Goal: Information Seeking & Learning: Find specific fact

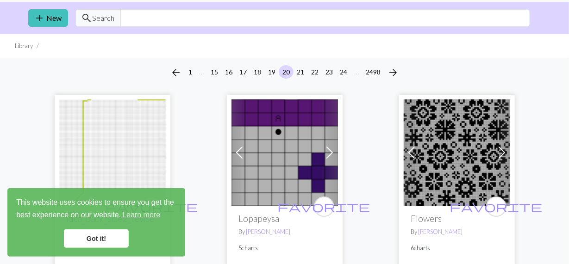
scroll to position [26, 0]
click at [497, 56] on ul "Library" at bounding box center [284, 46] width 569 height 24
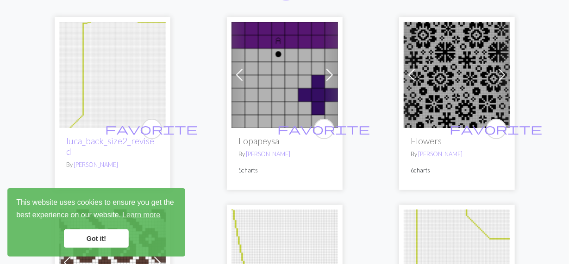
scroll to position [182, 0]
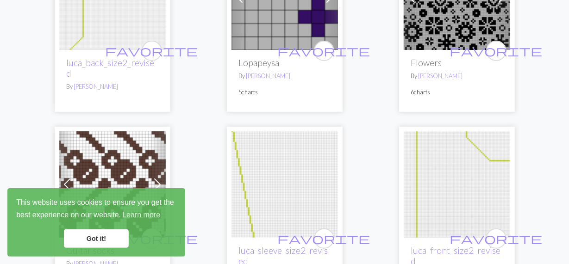
click at [95, 241] on link "Got it!" at bounding box center [96, 239] width 65 height 19
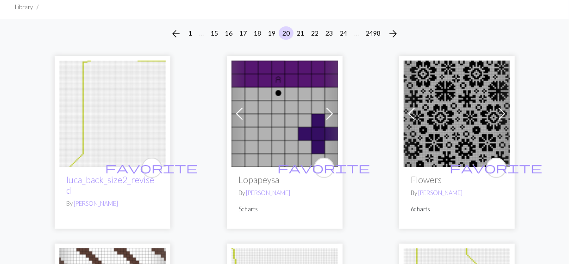
scroll to position [0, 0]
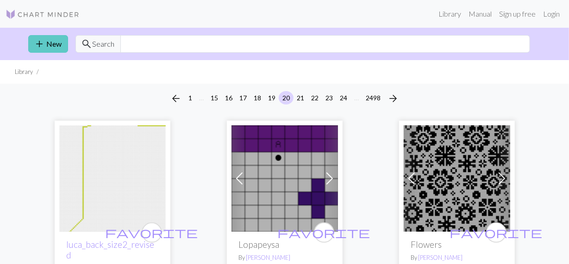
click at [55, 43] on link "add New" at bounding box center [48, 44] width 40 height 18
click at [190, 99] on button "1" at bounding box center [190, 97] width 11 height 13
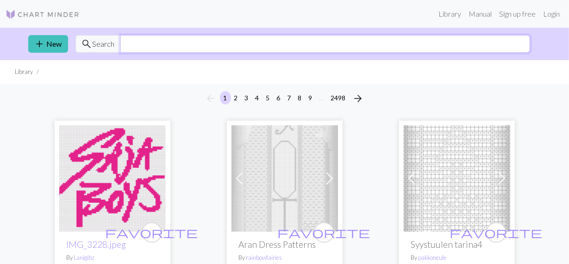
click at [122, 44] on input "text" at bounding box center [325, 44] width 410 height 18
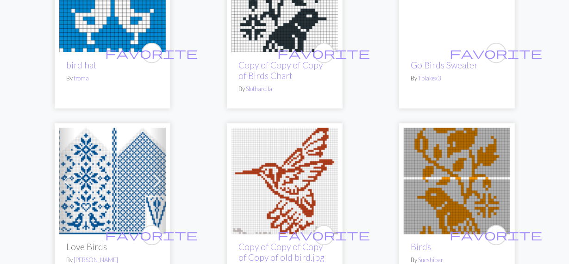
scroll to position [2469, 0]
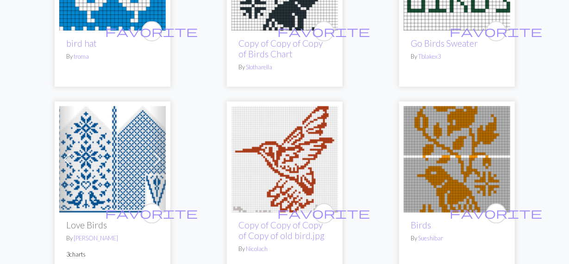
type input "birds"
click at [282, 172] on img at bounding box center [285, 160] width 107 height 107
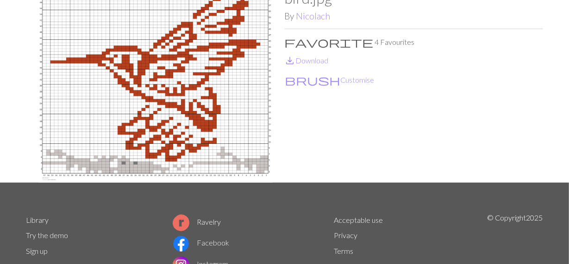
scroll to position [59, 0]
